Goal: Communication & Community: Answer question/provide support

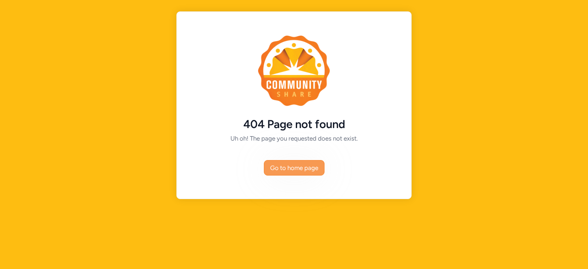
click at [296, 169] on span "Go to home page" at bounding box center [294, 167] width 48 height 9
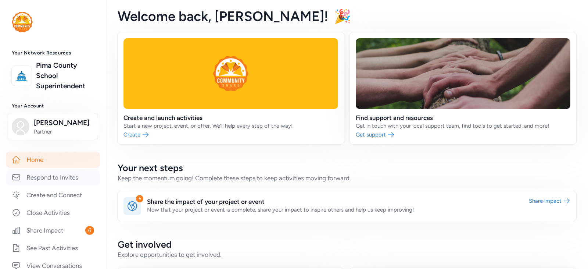
click at [61, 178] on link "Respond to Invites" at bounding box center [53, 177] width 94 height 16
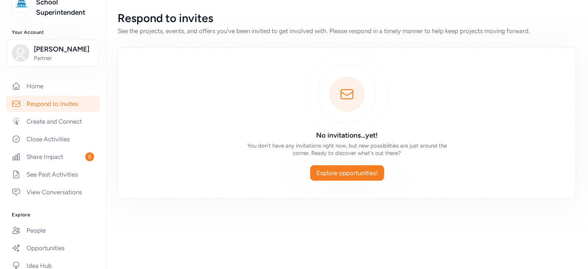
scroll to position [110, 0]
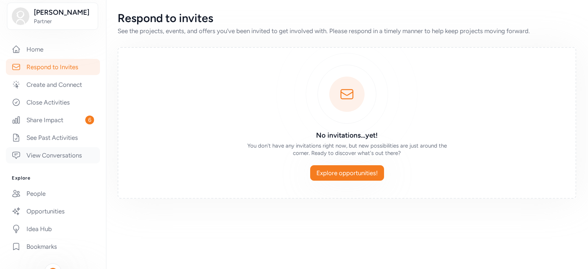
click at [53, 150] on link "View Conversations" at bounding box center [53, 155] width 94 height 16
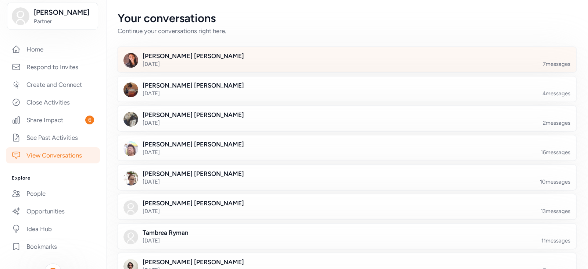
click at [131, 58] on div at bounding box center [353, 63] width 459 height 25
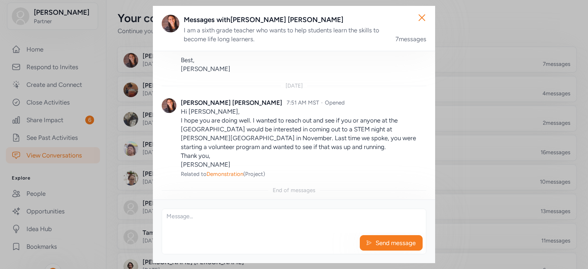
scroll to position [556, 0]
click at [168, 217] on textarea at bounding box center [294, 221] width 264 height 24
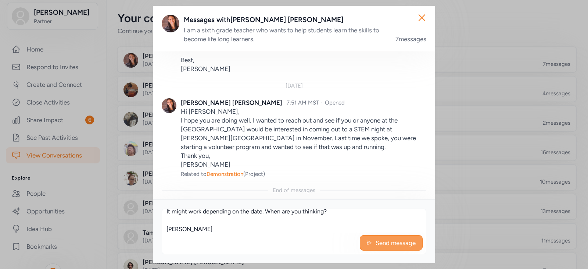
type textarea "Hi [PERSON_NAME], It might work depending on the date. When are you thinking? […"
click at [399, 240] on span "Send message" at bounding box center [396, 242] width 42 height 9
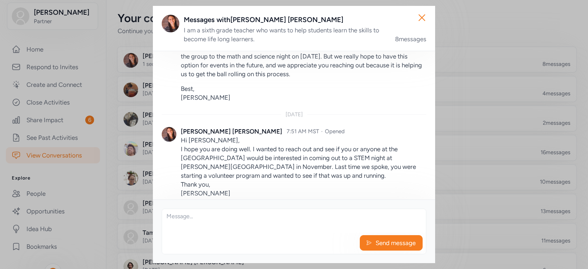
scroll to position [628, 0]
